Goal: Task Accomplishment & Management: Manage account settings

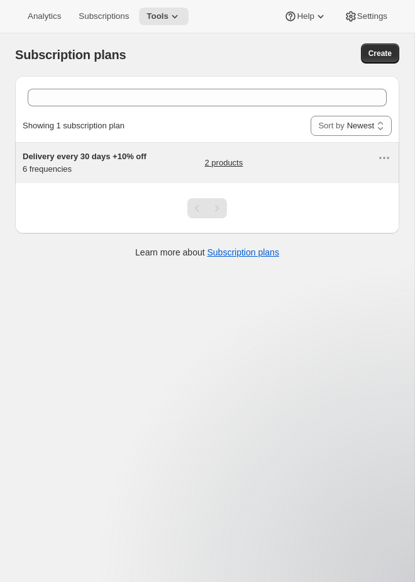
click at [97, 152] on span "Delivery every 30 days +10% off" at bounding box center [85, 156] width 124 height 9
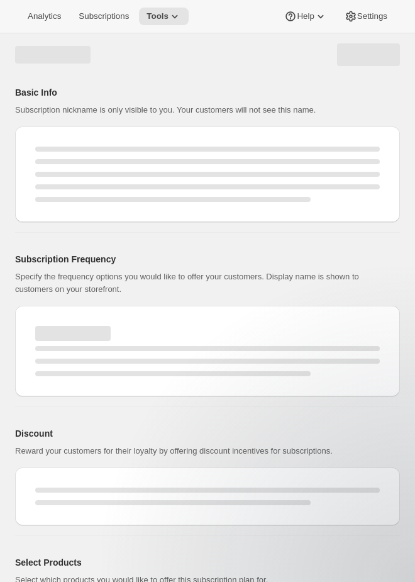
select select "WEEK"
select select "MONTH"
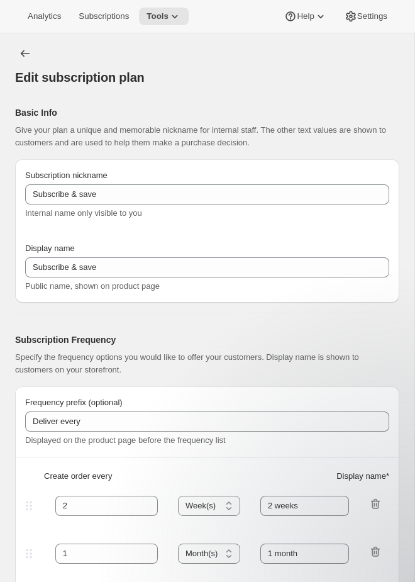
type input "Delivery every 30 days +10% off"
type input "Subscribe & save 10%"
type input "Delivery every"
type input "2 weeks +10% discount"
type input "4"
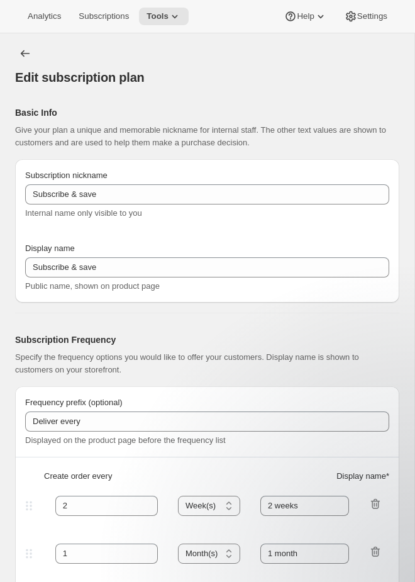
select select "WEEK"
type input "4 weeks +10% discount"
type input "10"
select select "WEEK"
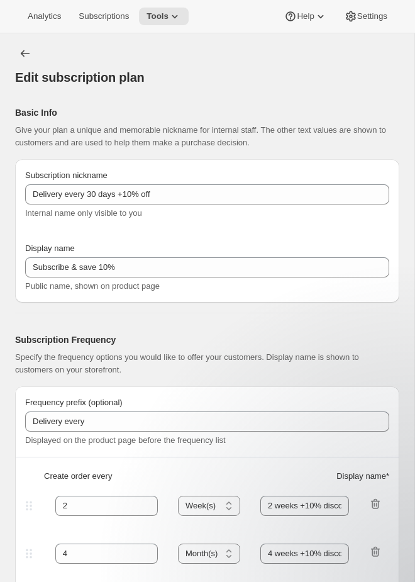
select select "WEEK"
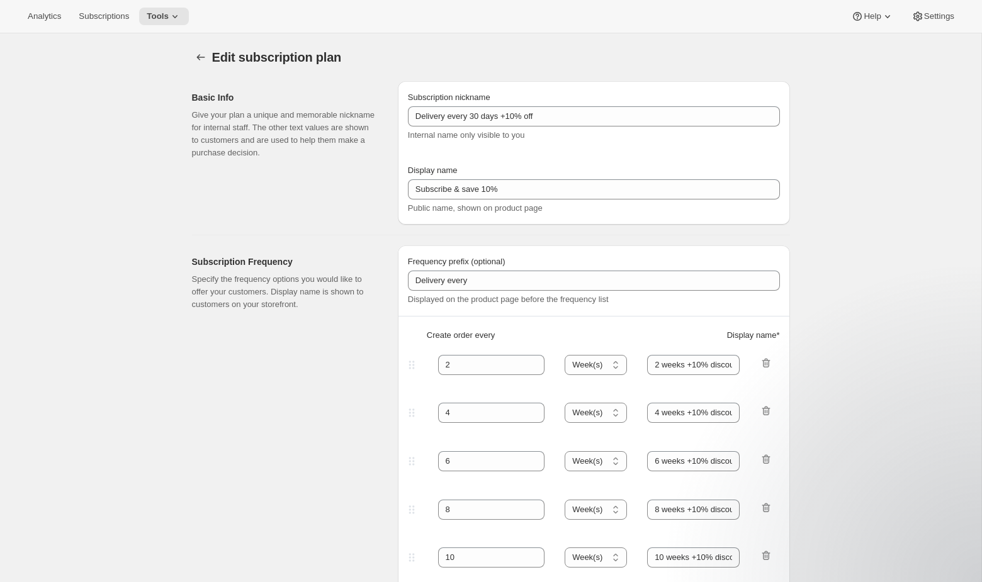
scroll to position [71, 0]
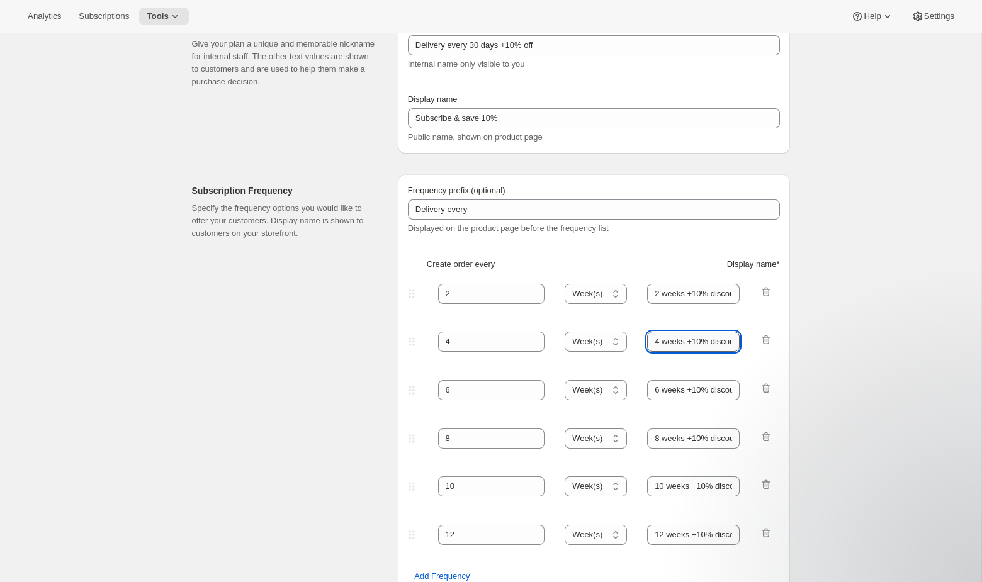
click at [415, 340] on input "4 weeks +10% discount" at bounding box center [693, 342] width 93 height 20
click at [415, 344] on input "4 weeks +10% discount" at bounding box center [693, 342] width 93 height 20
drag, startPoint x: 659, startPoint y: 343, endPoint x: 594, endPoint y: 337, distance: 65.1
click at [415, 337] on div "4 Day(s) Week(s) Month(s) Year(s) Week(s) 4 weeks +10% discount" at bounding box center [588, 342] width 367 height 20
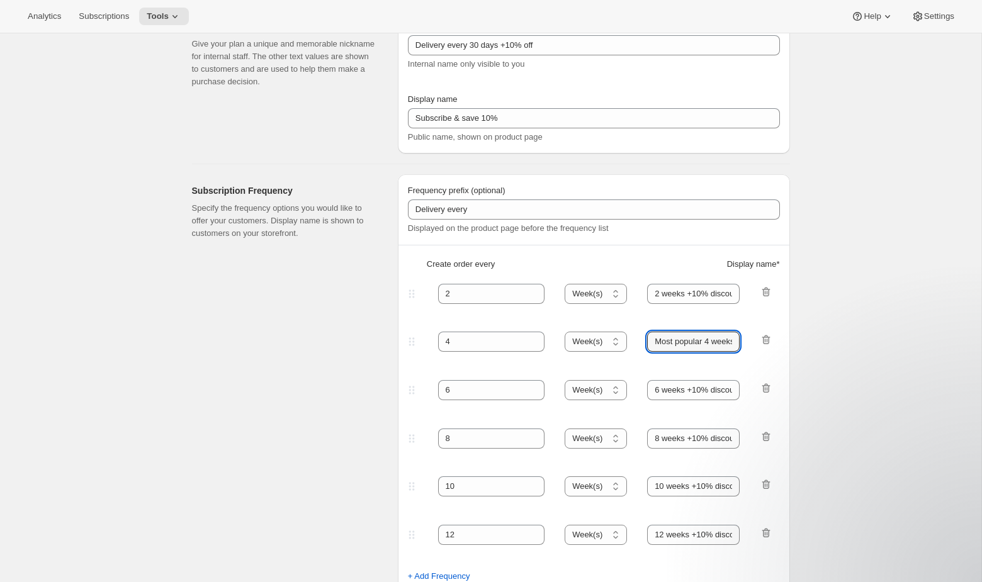
type input "Most popular 4 weeks +10% discount"
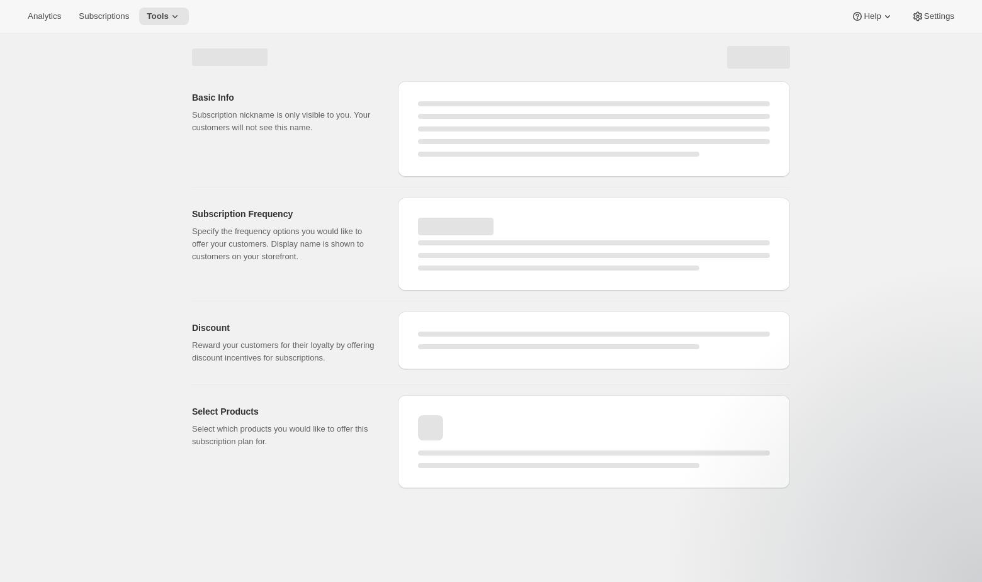
select select "WEEK"
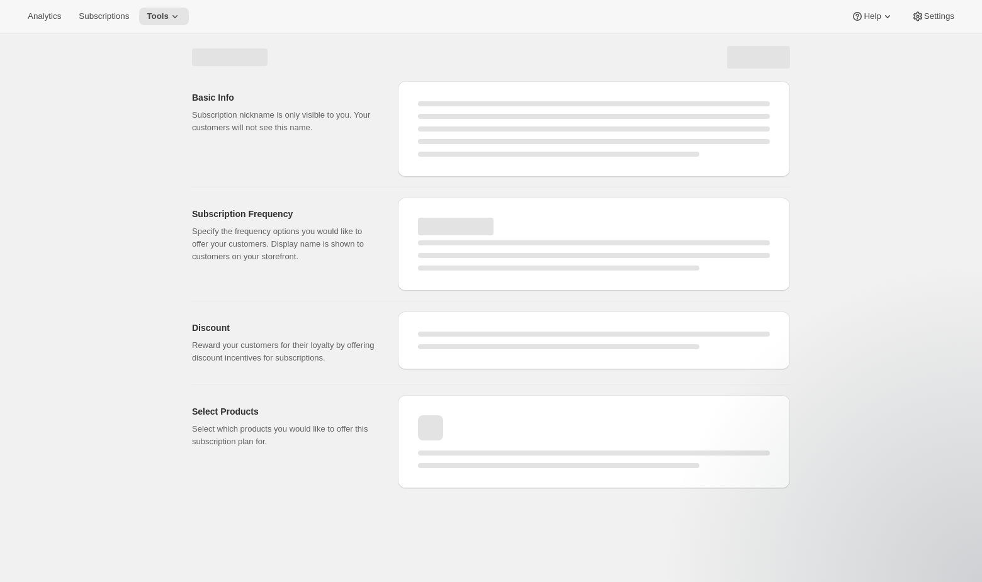
select select "WEEK"
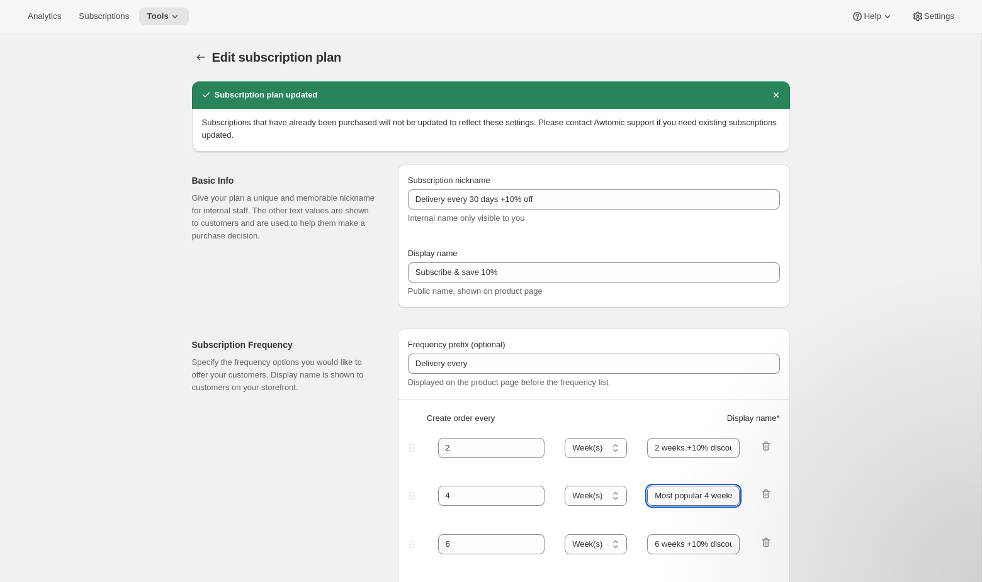
click at [415, 494] on input "Most popular 4 weeks +10% discount" at bounding box center [693, 496] width 93 height 20
drag, startPoint x: 697, startPoint y: 495, endPoint x: 446, endPoint y: 495, distance: 251.1
click at [415, 495] on div "4 Day(s) Week(s) Month(s) Year(s) Week(s) Most popular 4 weeks +10% discount" at bounding box center [588, 496] width 367 height 20
drag, startPoint x: 699, startPoint y: 500, endPoint x: 906, endPoint y: 506, distance: 207.1
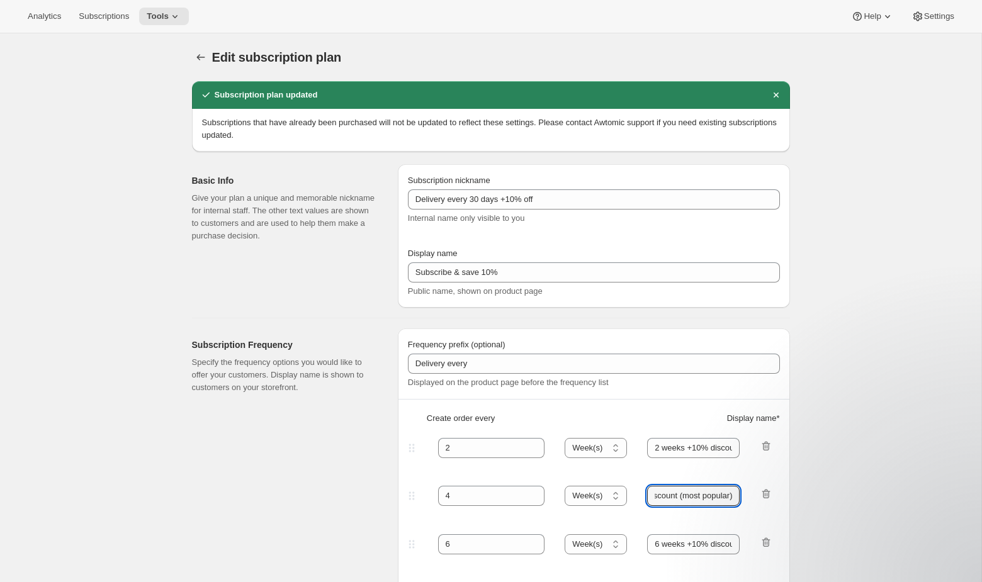
scroll to position [0, 74]
type input "4 weeks +10% discount (most popular)"
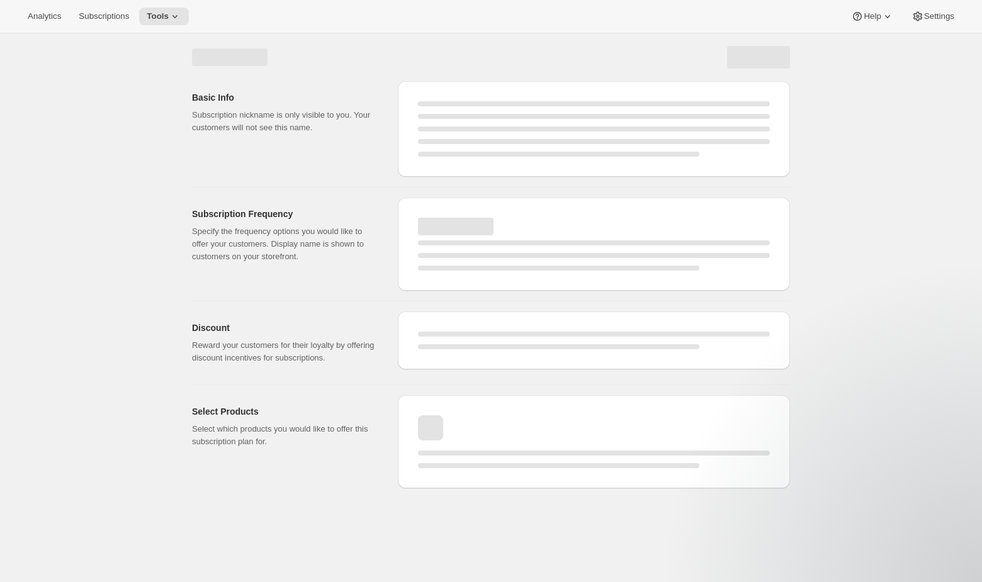
select select "WEEK"
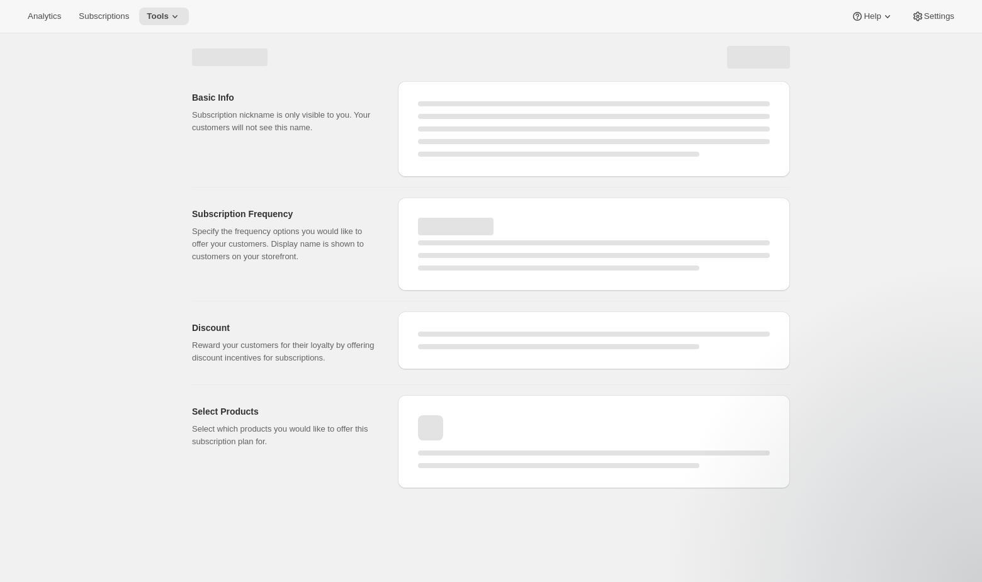
select select "WEEK"
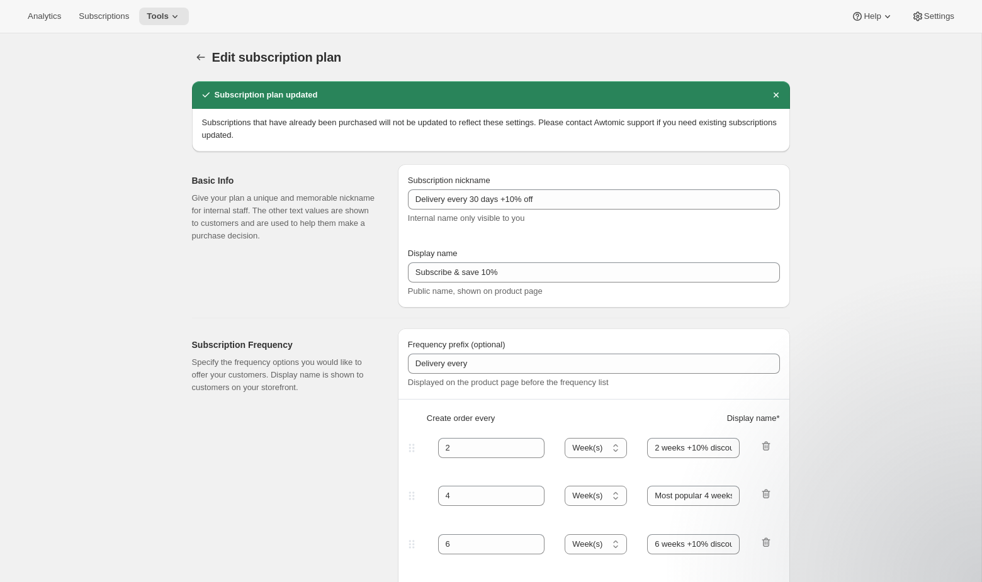
type input "4 weeks +10% discount (most popular)"
